Goal: Task Accomplishment & Management: Manage account settings

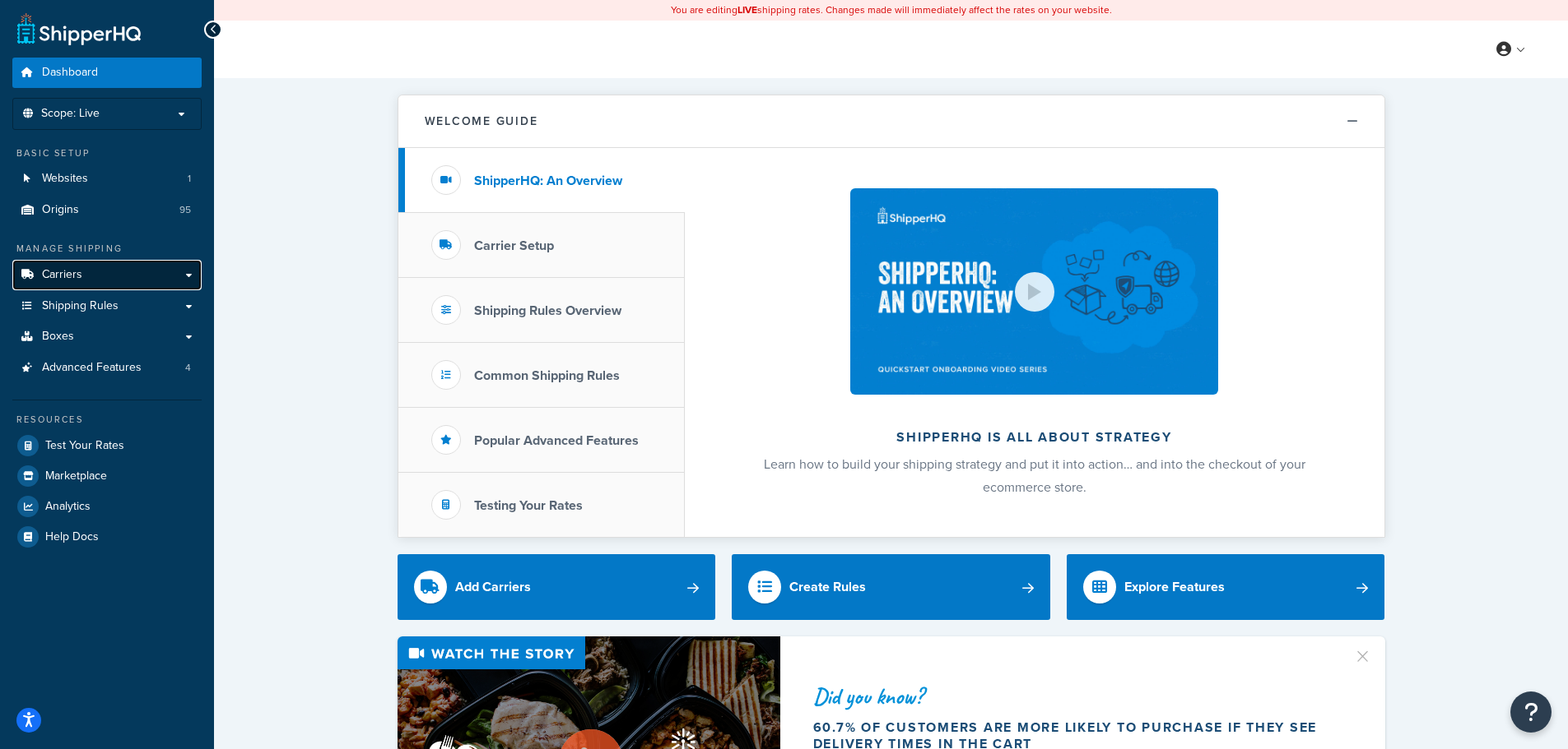
click at [101, 279] on link "Carriers" at bounding box center [107, 276] width 189 height 31
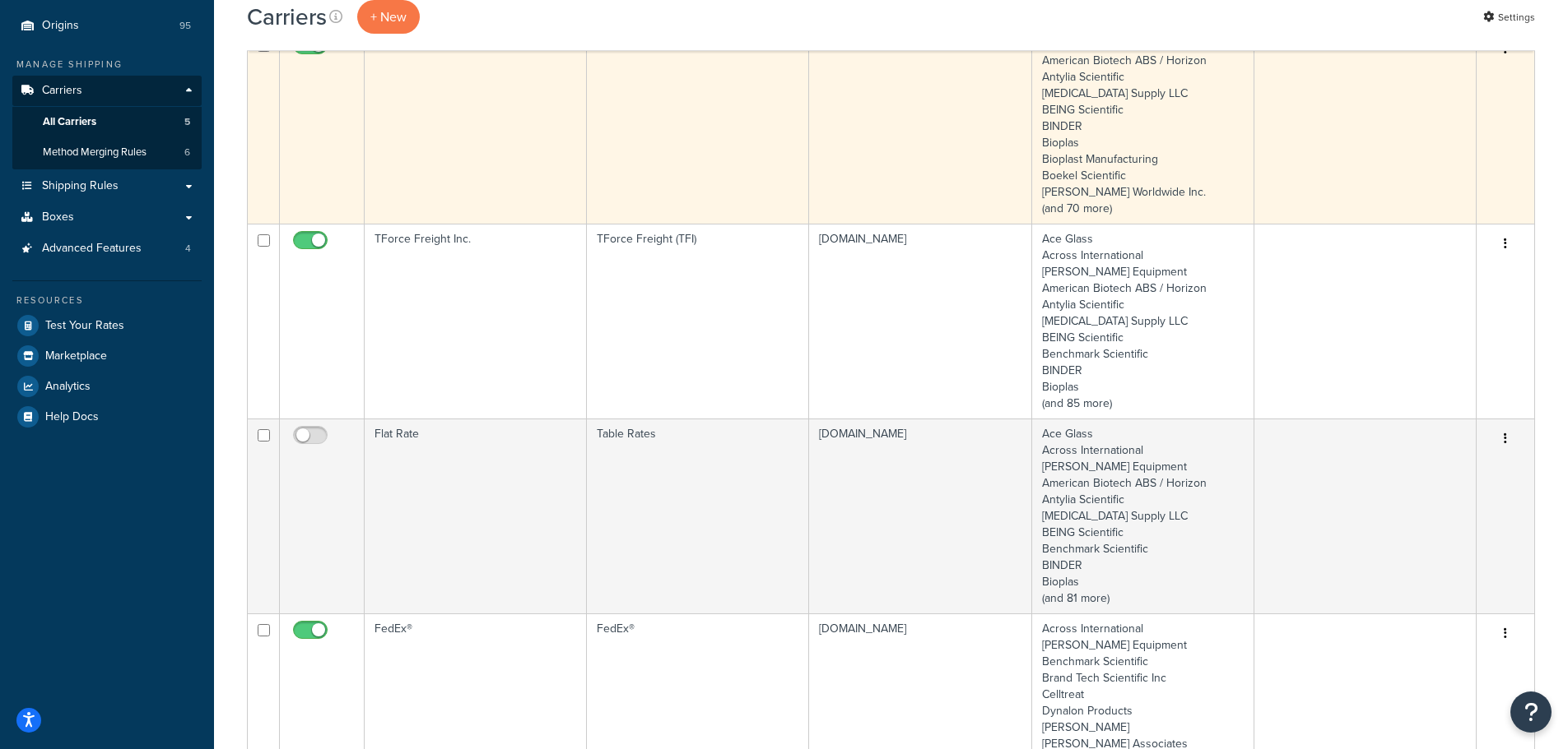
scroll to position [247, 0]
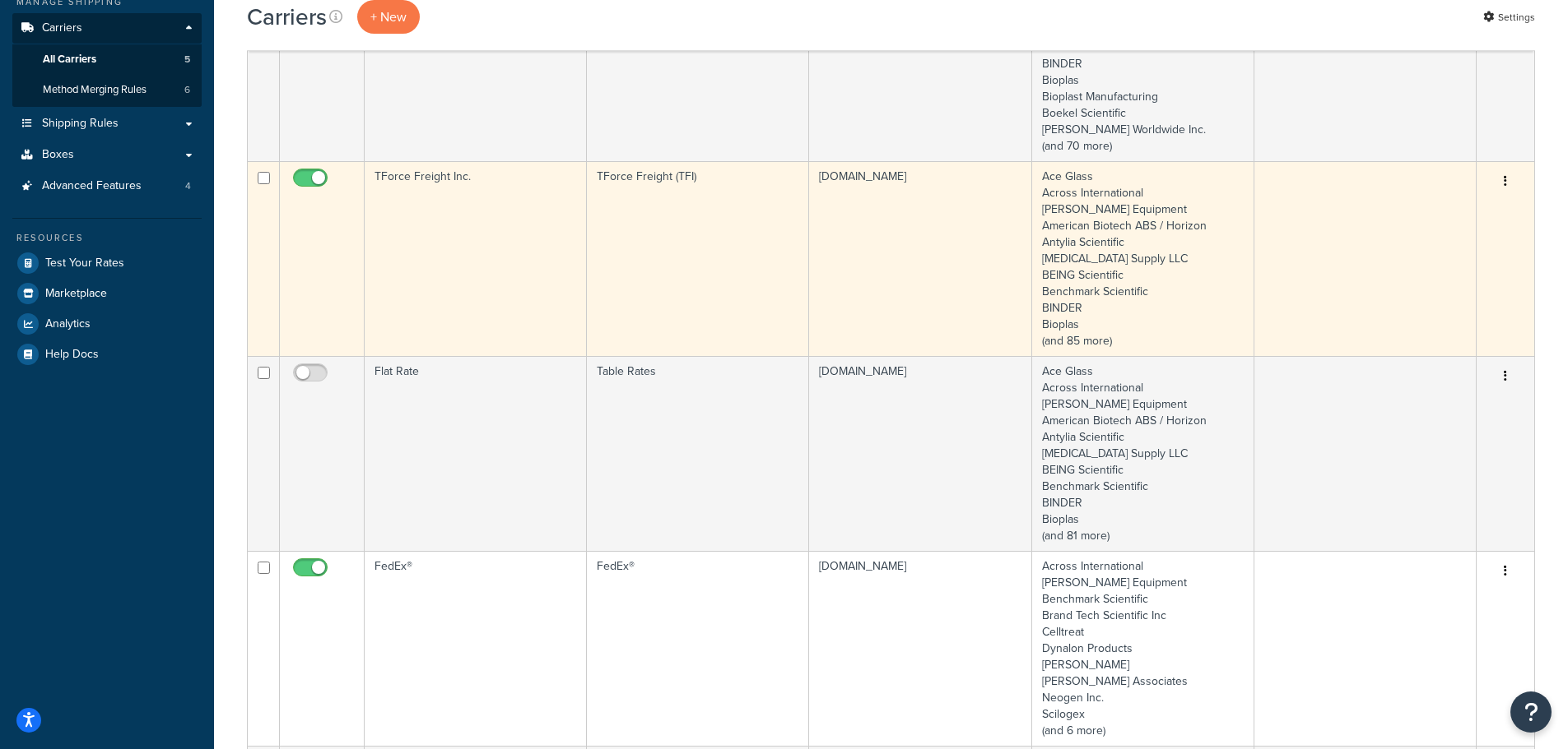
click at [514, 243] on td "TForce Freight Inc." at bounding box center [475, 258] width 222 height 195
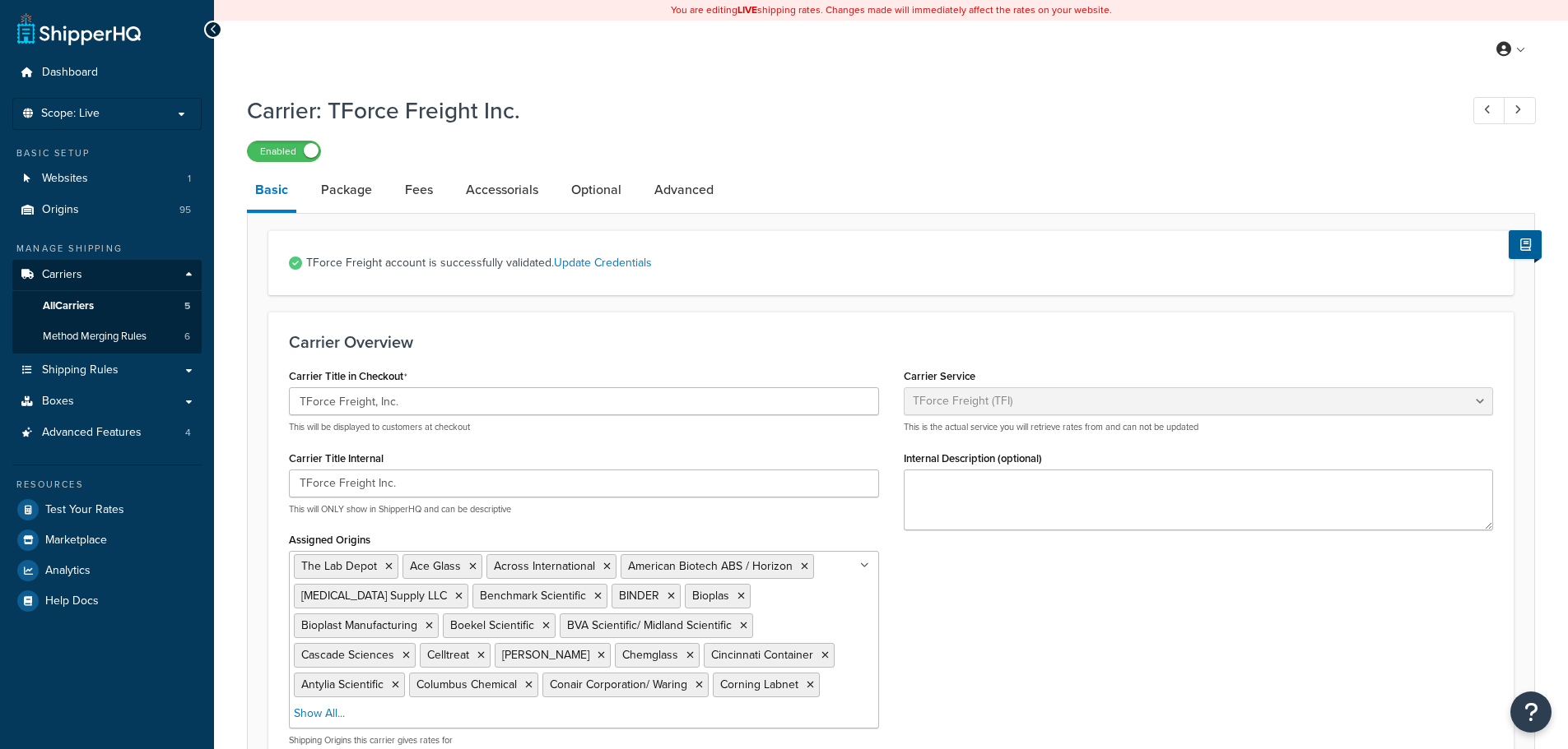
select select "upsFreight"
select select "30"
click at [419, 201] on link "Fees" at bounding box center [419, 189] width 44 height 39
select select "AFTER"
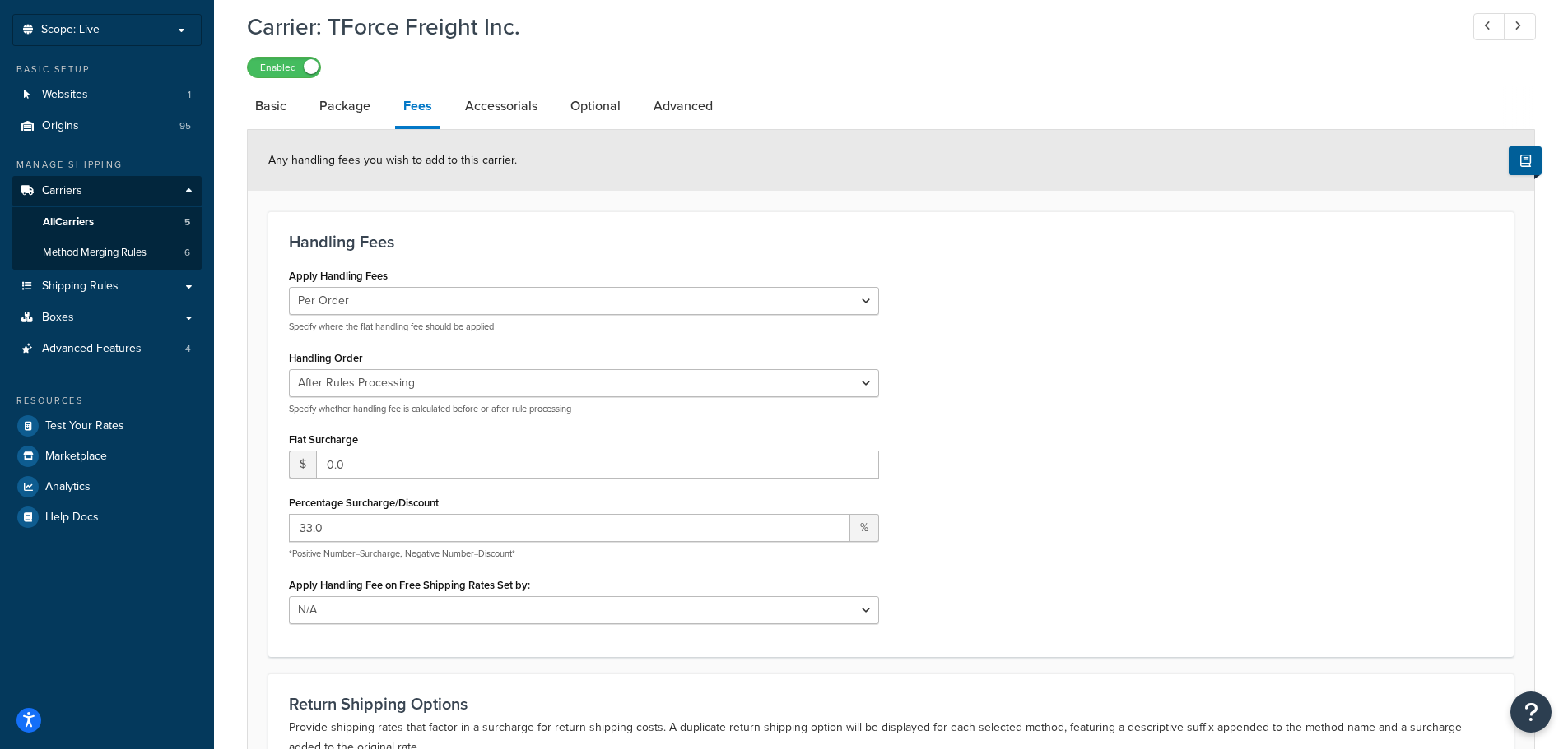
scroll to position [164, 0]
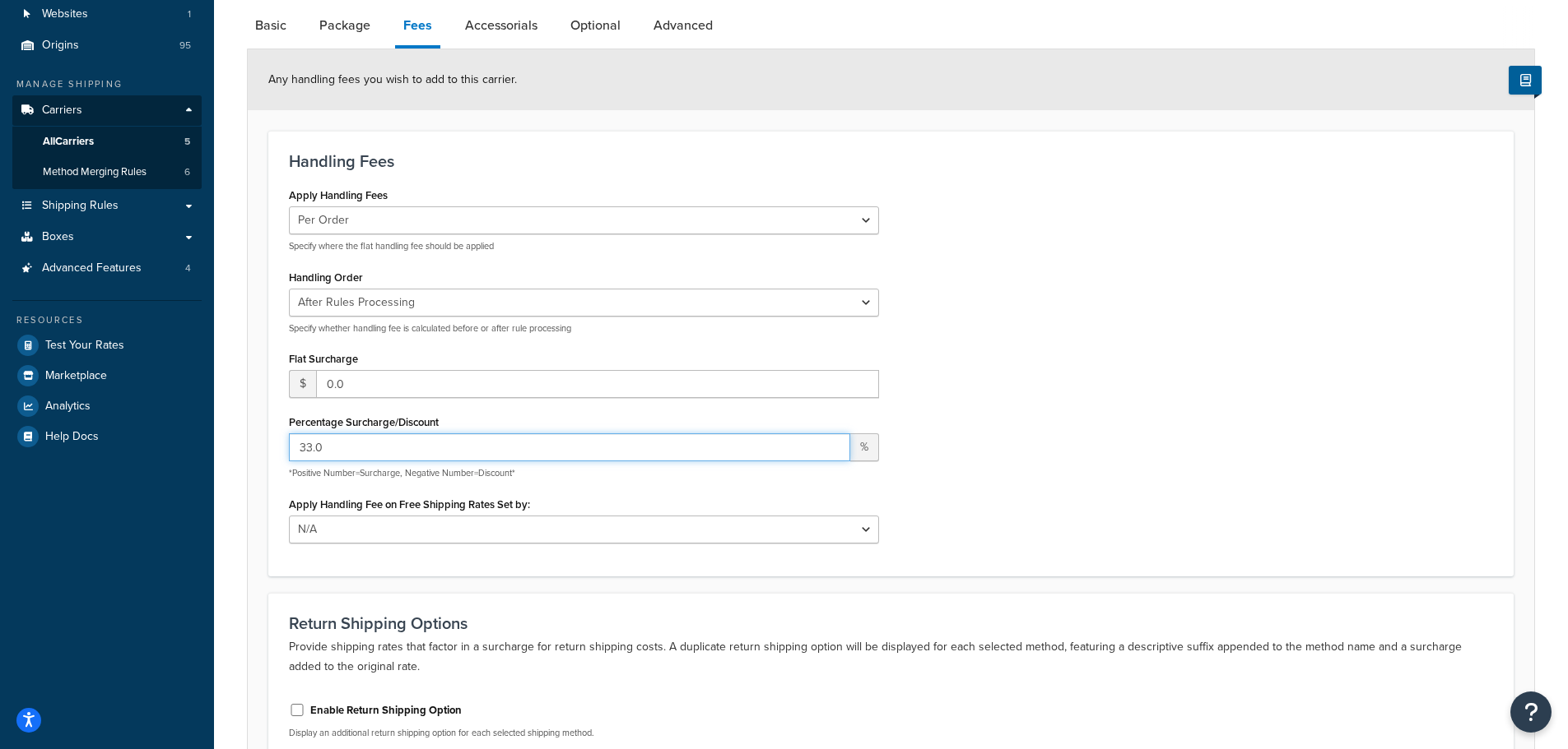
drag, startPoint x: 310, startPoint y: 444, endPoint x: 289, endPoint y: 444, distance: 21.0
click at [289, 444] on input "33.0" at bounding box center [570, 447] width 561 height 28
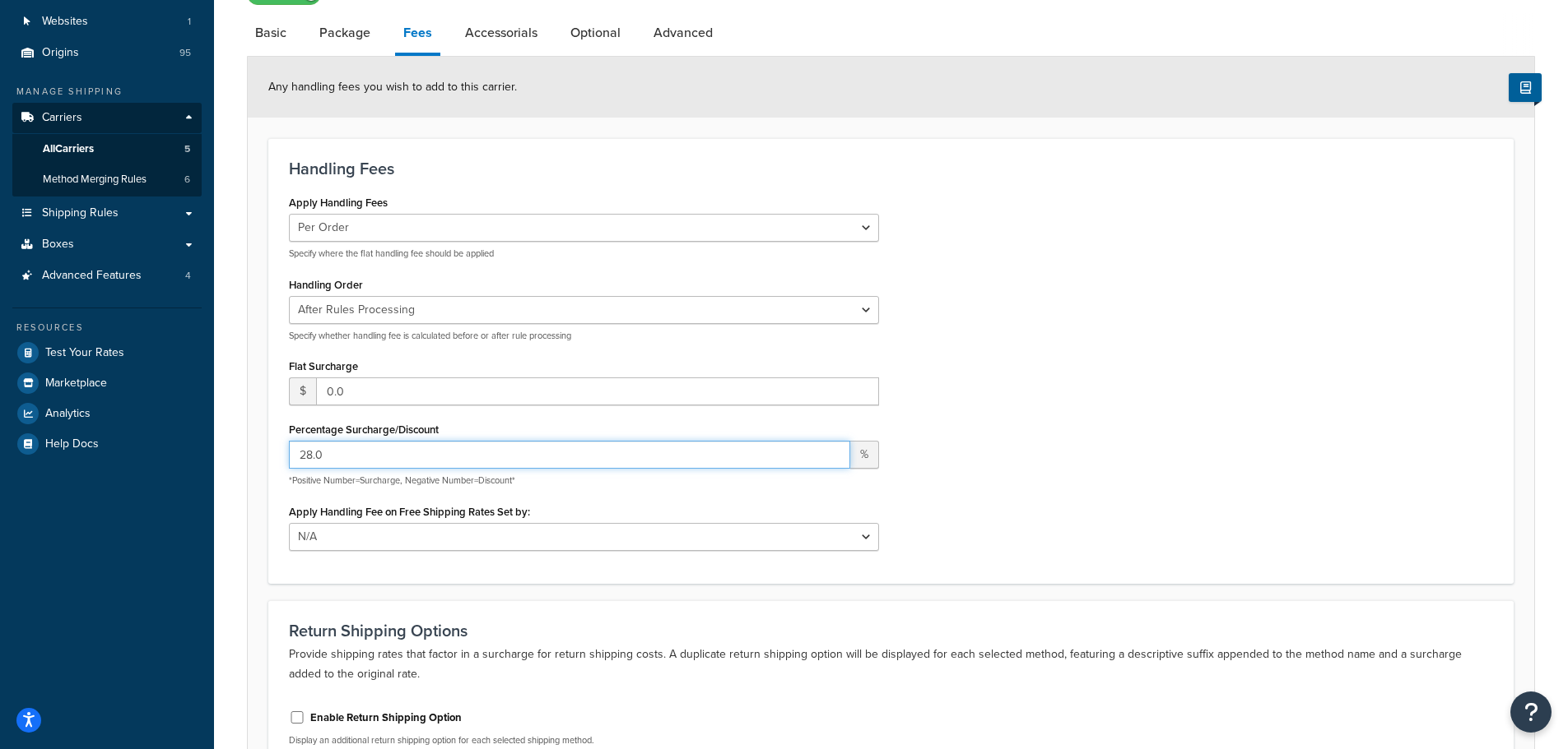
scroll to position [340, 0]
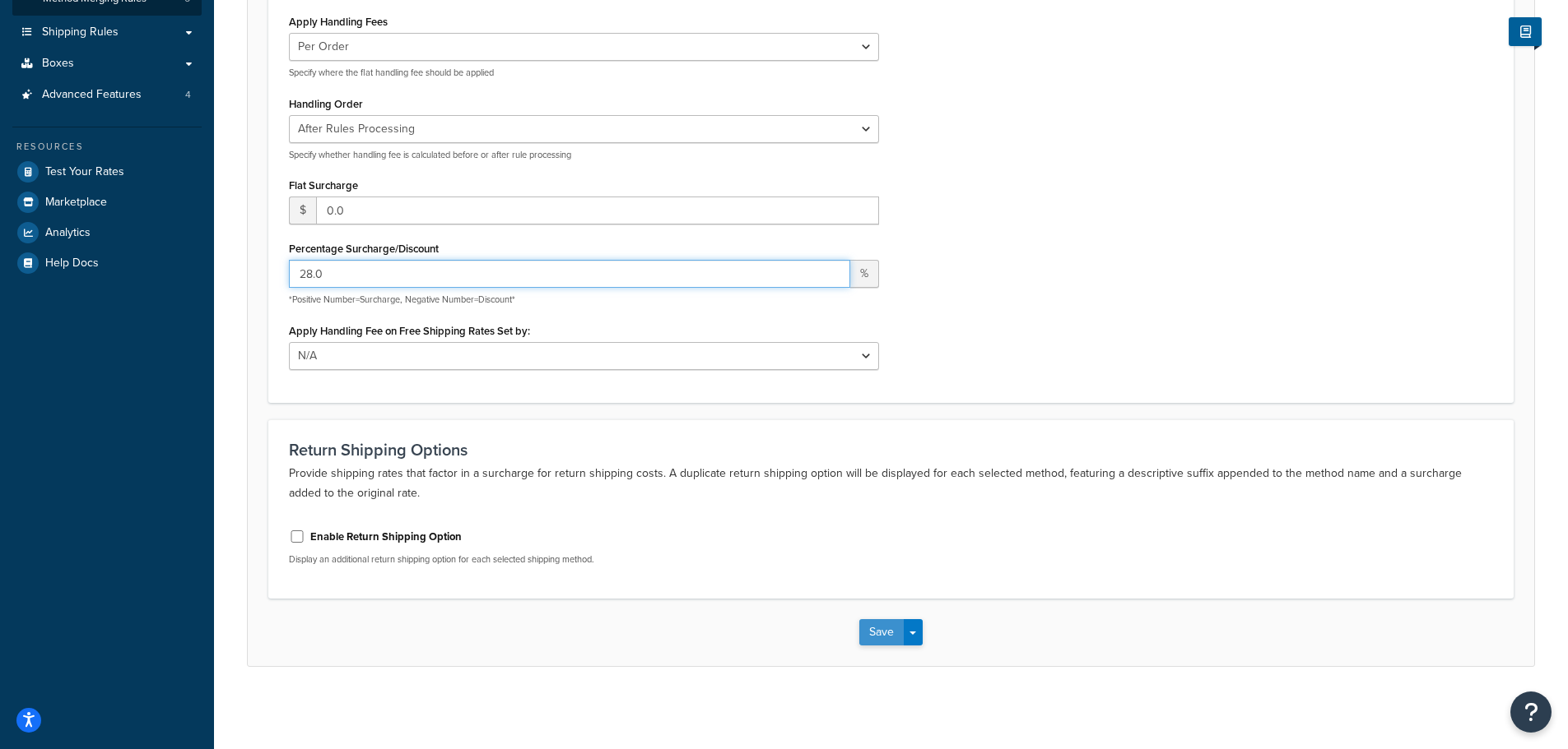
type input "28.0"
click at [876, 621] on button "Save" at bounding box center [881, 632] width 44 height 26
